Goal: Transaction & Acquisition: Download file/media

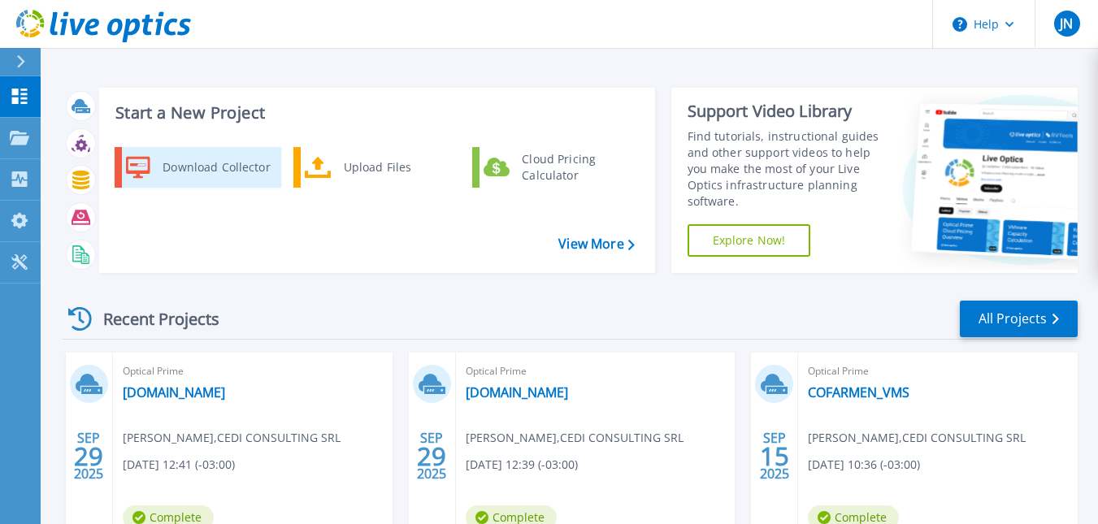
click at [207, 168] on div "Download Collector" at bounding box center [215, 167] width 123 height 33
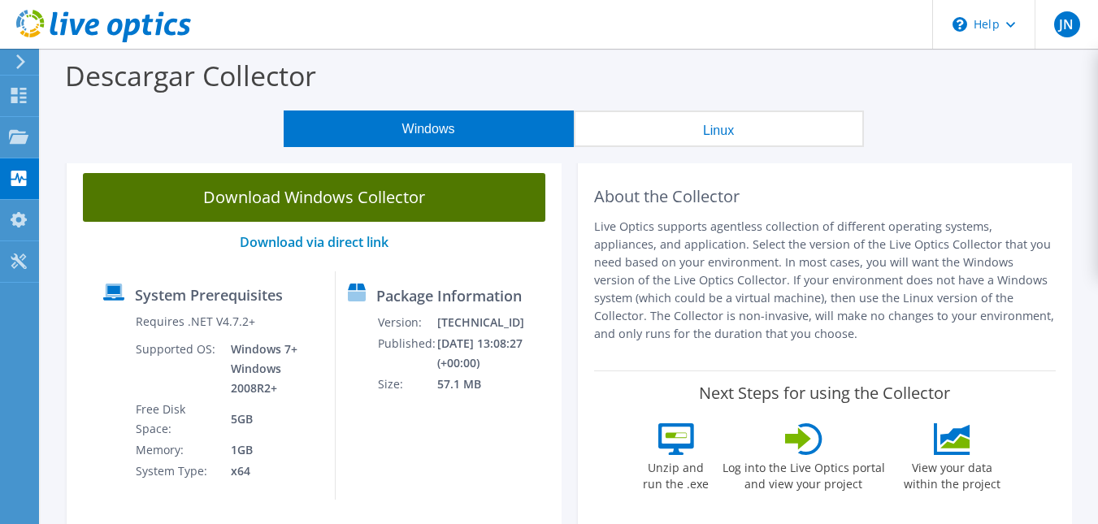
click at [301, 197] on link "Download Windows Collector" at bounding box center [314, 197] width 463 height 49
